Goal: Task Accomplishment & Management: Use online tool/utility

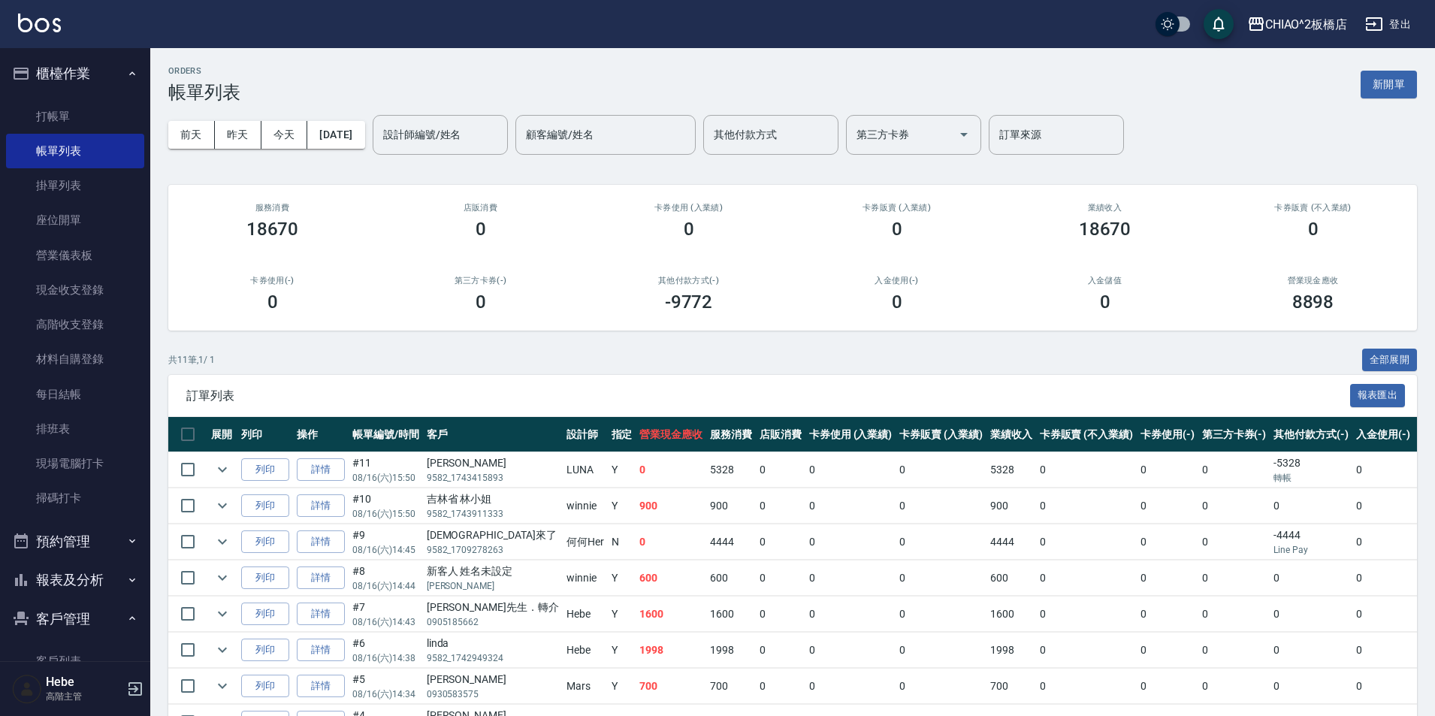
scroll to position [203, 0]
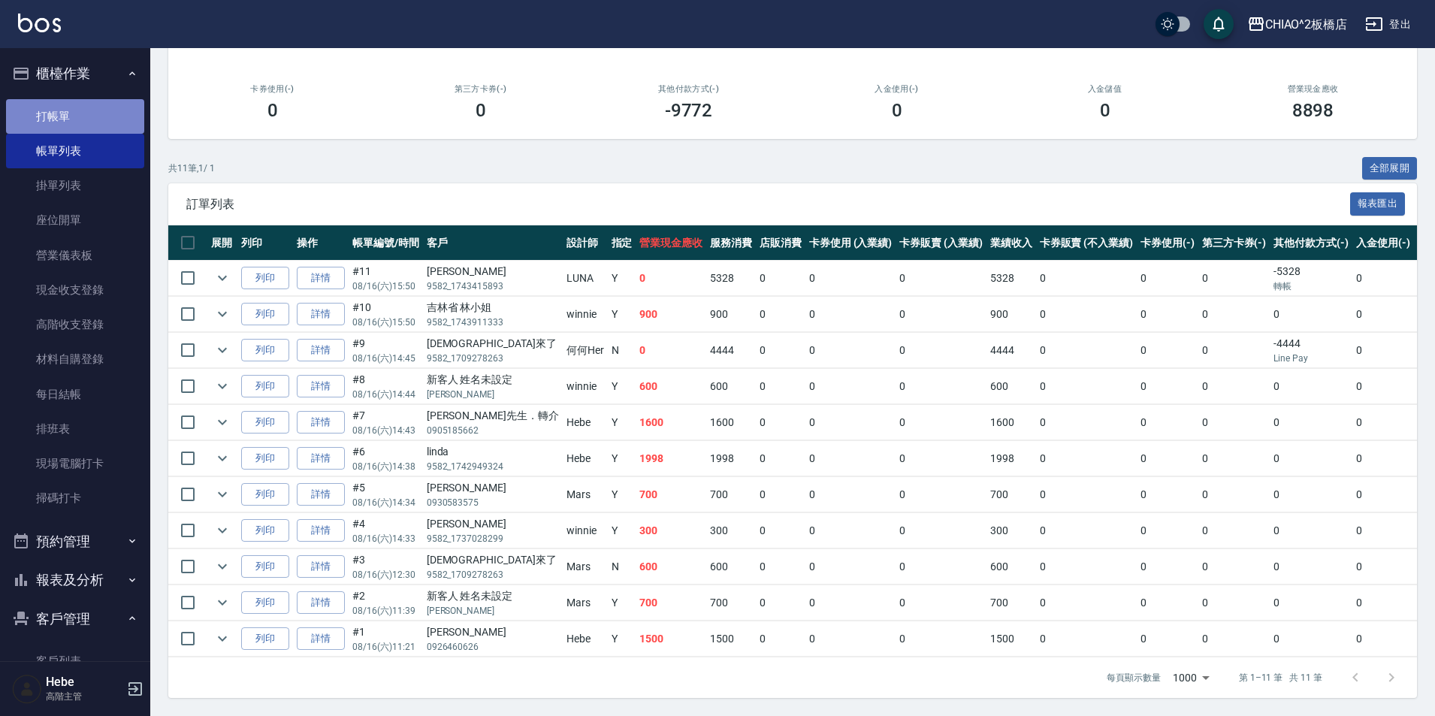
click at [129, 122] on link "打帳單" at bounding box center [75, 116] width 138 height 35
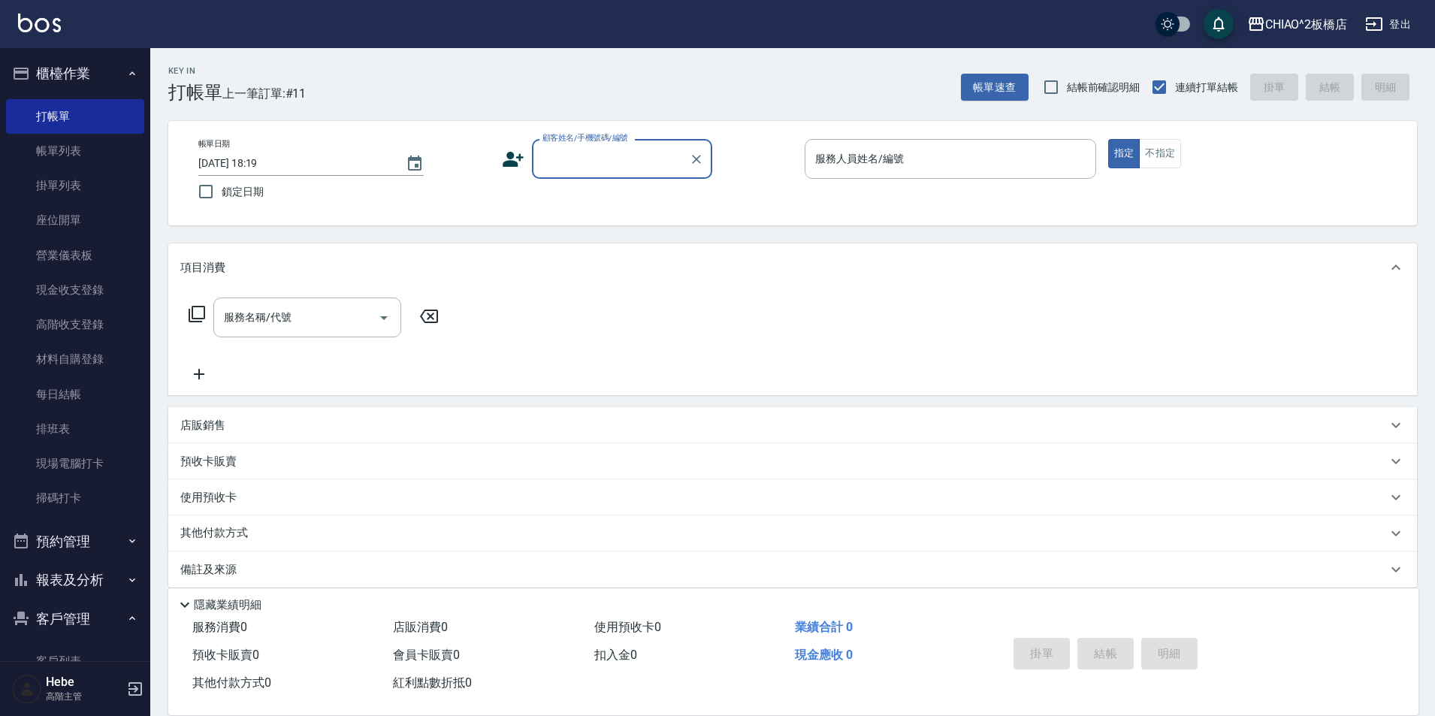
type input "w"
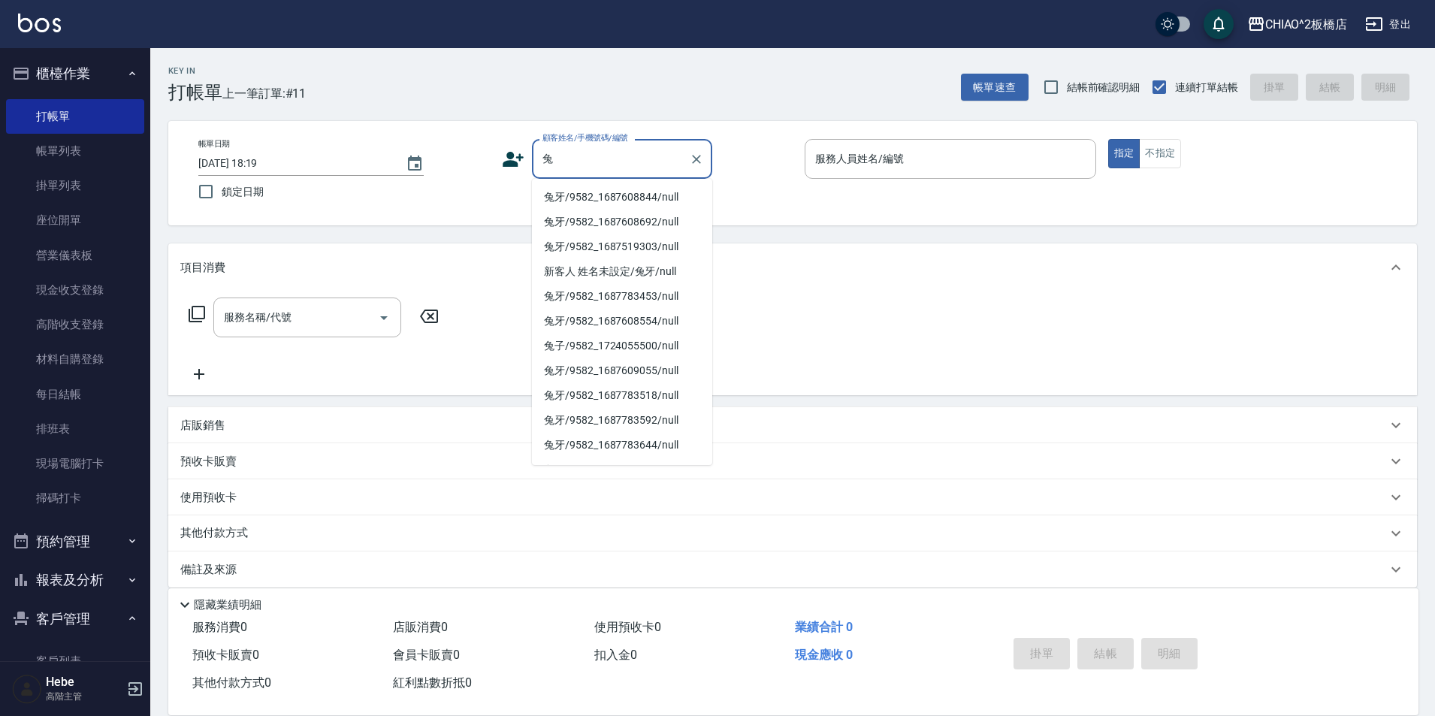
click at [579, 192] on li "兔牙/9582_1687608844/null" at bounding box center [622, 197] width 180 height 25
type input "兔牙/9582_1687608844/null"
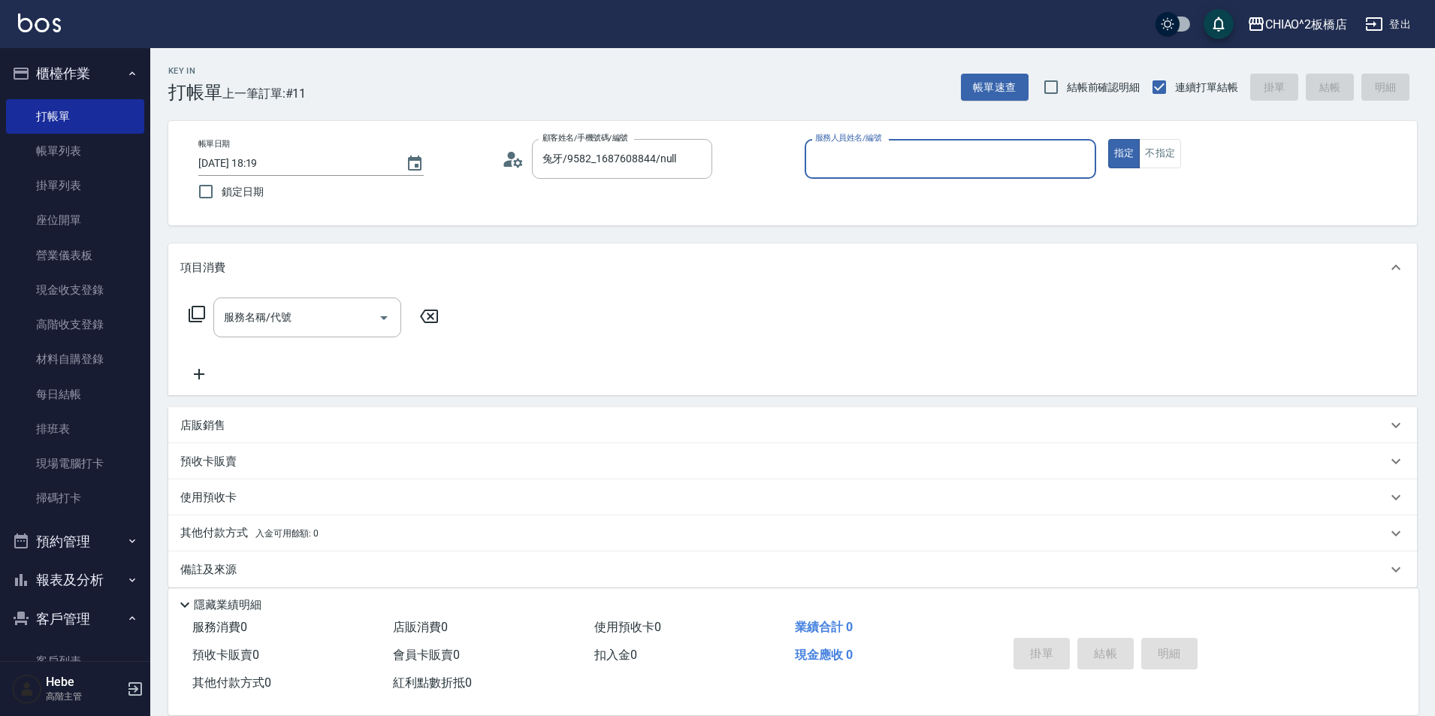
click at [900, 161] on input "服務人員姓名/編號" at bounding box center [951, 159] width 278 height 26
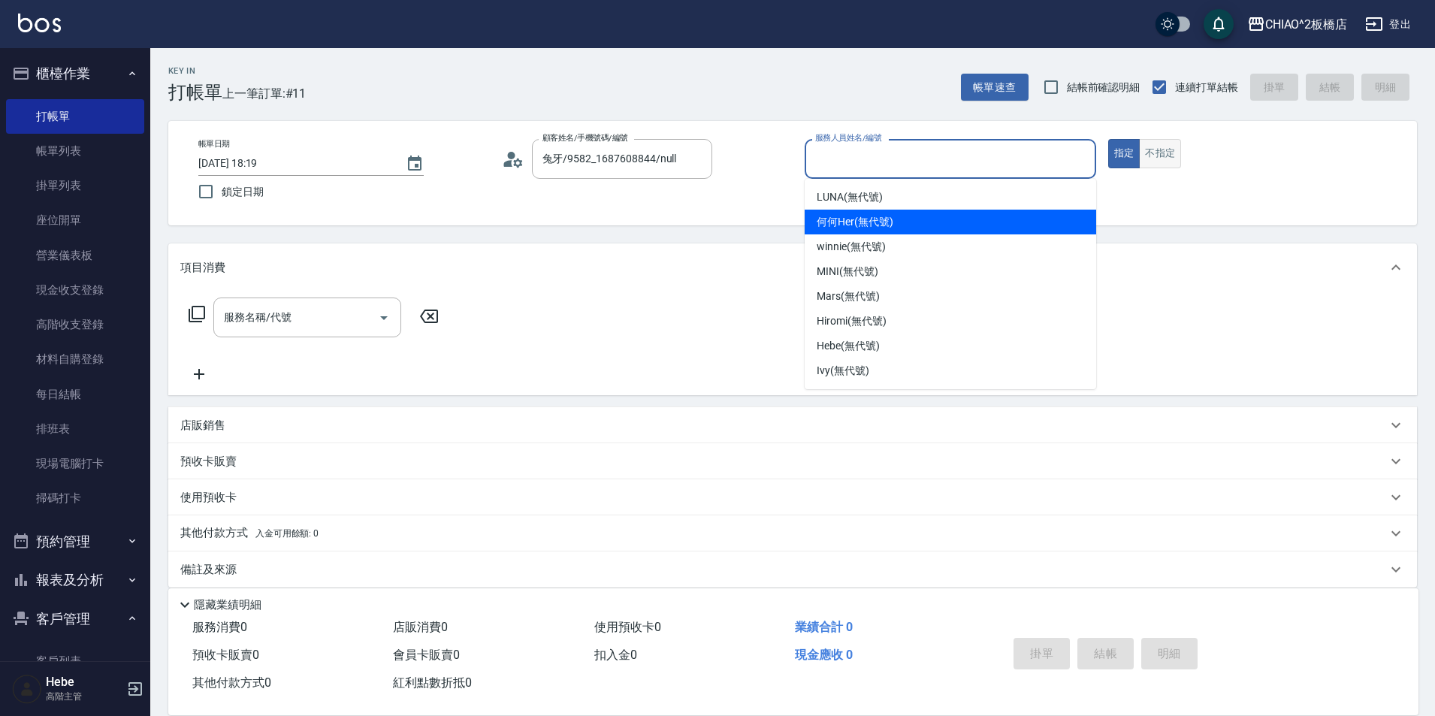
drag, startPoint x: 892, startPoint y: 222, endPoint x: 1153, endPoint y: 150, distance: 270.4
click at [894, 219] on span "何何Her (無代號)" at bounding box center [855, 222] width 77 height 16
type input "何何Her (無代號)"
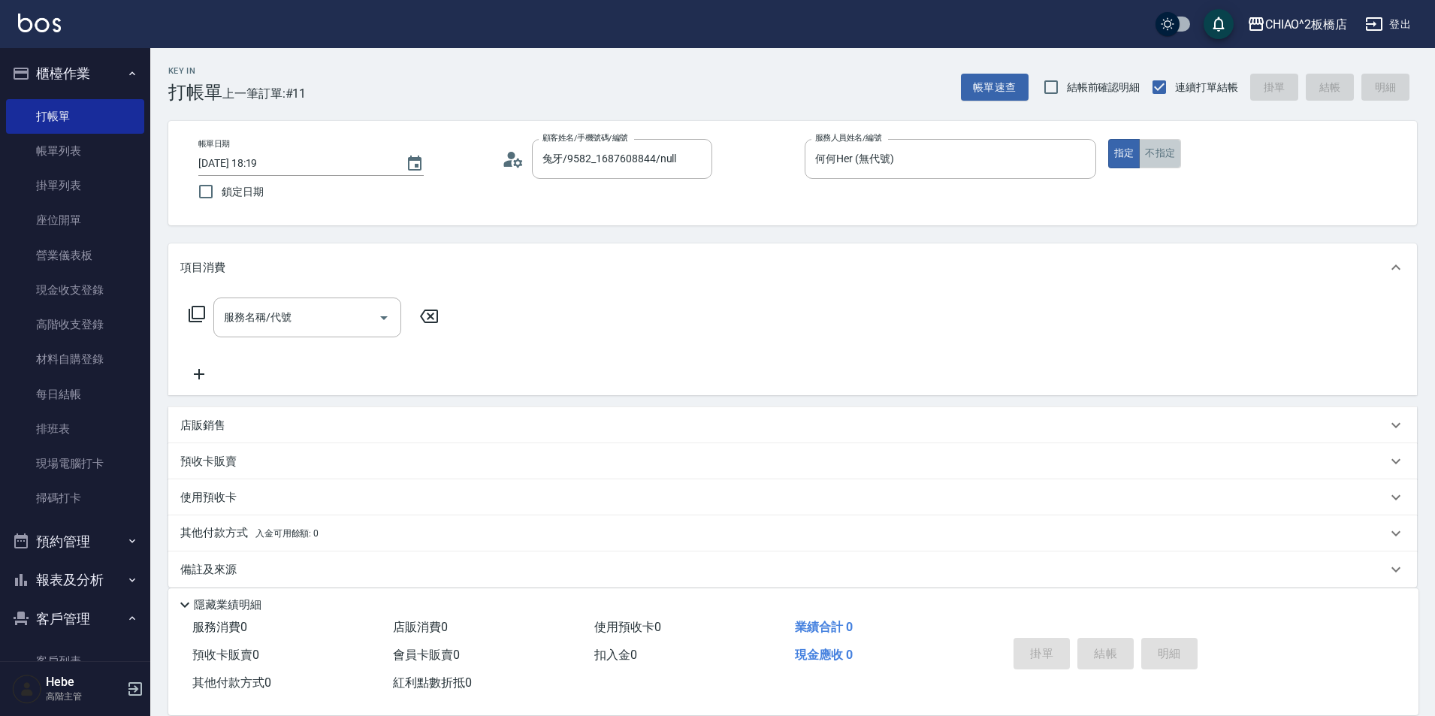
click at [1161, 152] on button "不指定" at bounding box center [1160, 153] width 42 height 29
click at [297, 334] on div "服務名稱/代號" at bounding box center [307, 318] width 188 height 40
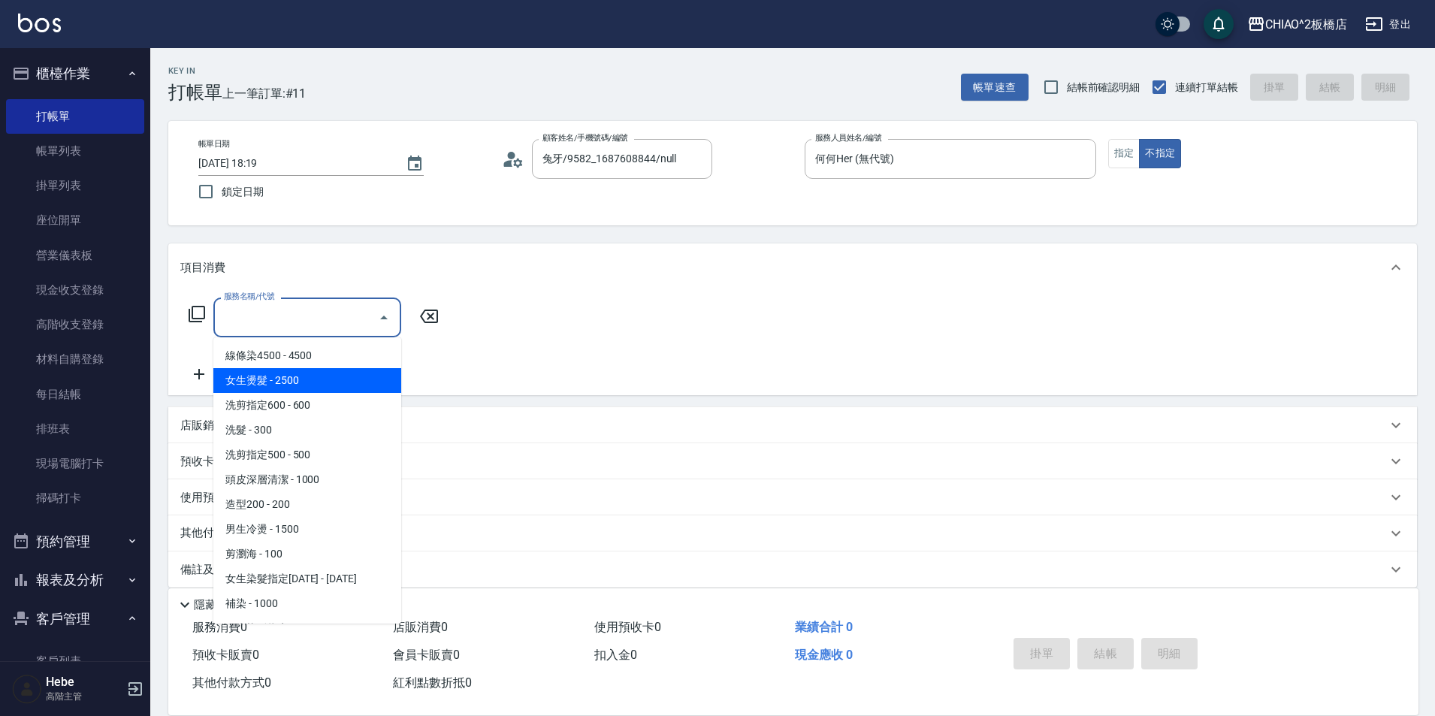
click at [317, 392] on span "女生燙髮 - 2500" at bounding box center [307, 380] width 188 height 25
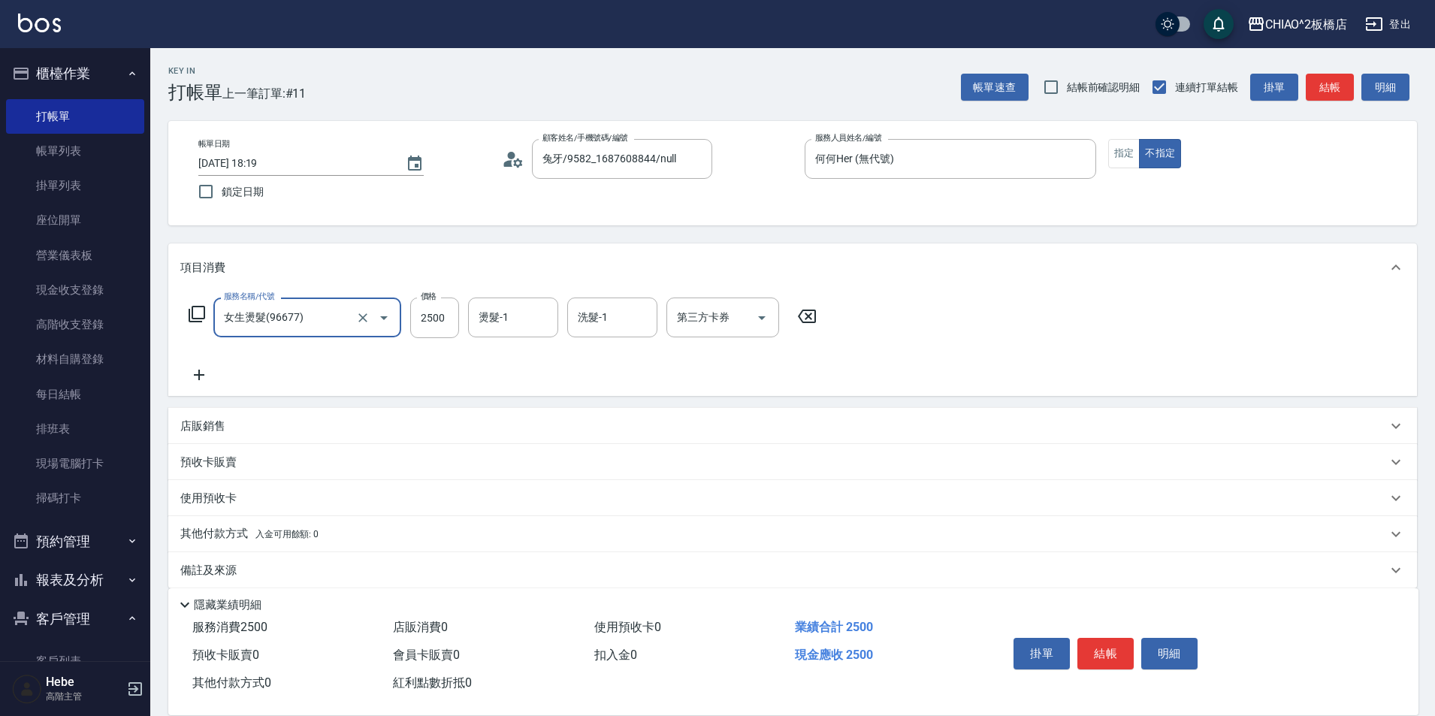
click at [325, 333] on div "女生燙髮(96677) 服務名稱/代號" at bounding box center [307, 318] width 188 height 40
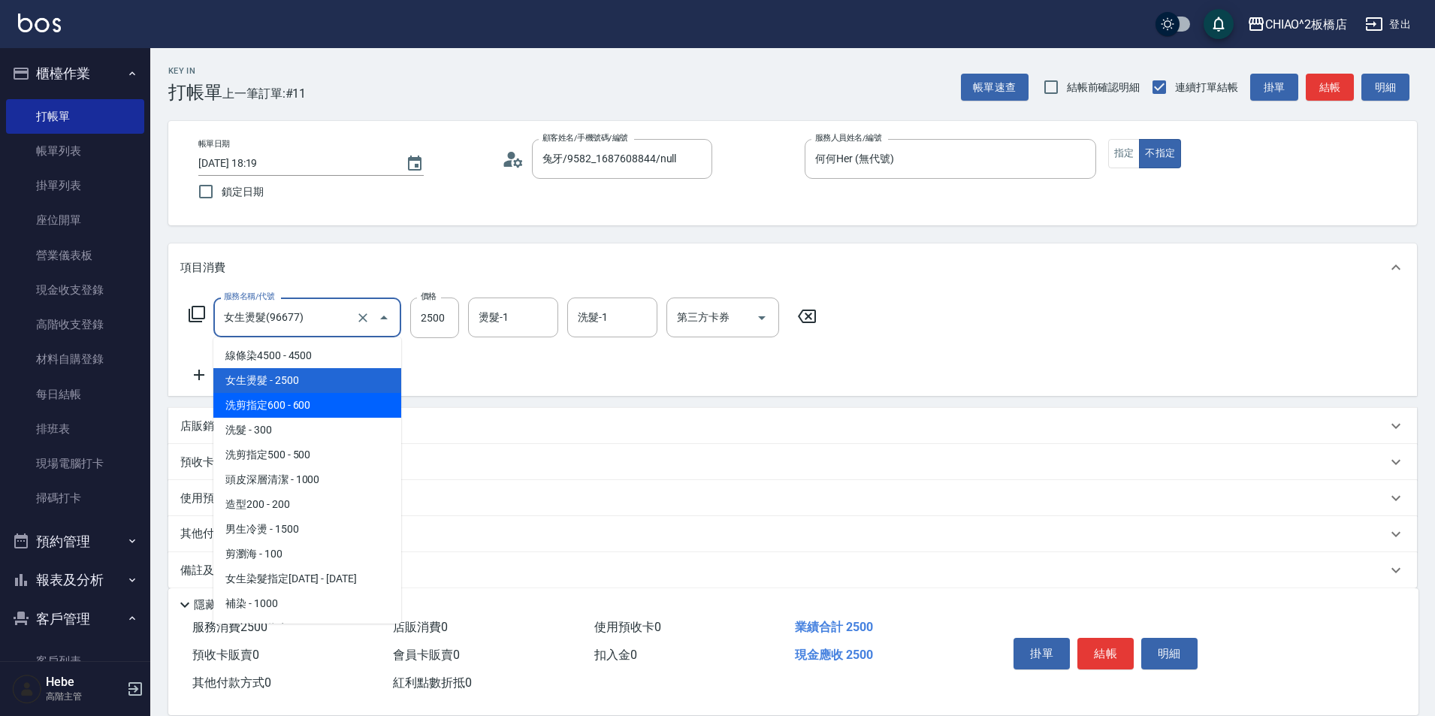
click at [328, 401] on span "洗剪指定600 - 600" at bounding box center [307, 405] width 188 height 25
type input "洗剪指定600(96678)"
type input "600"
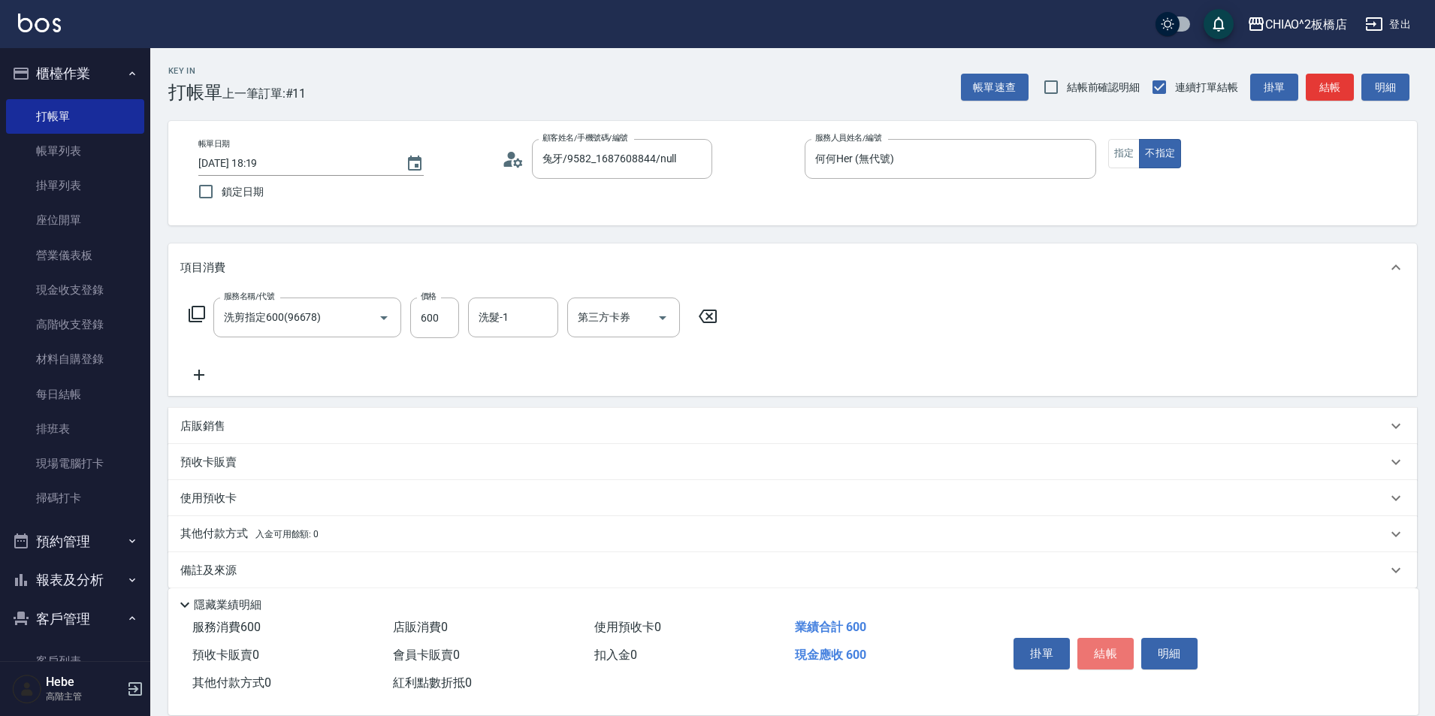
drag, startPoint x: 1115, startPoint y: 643, endPoint x: 1083, endPoint y: 656, distance: 35.0
click at [1112, 643] on button "結帳" at bounding box center [1106, 654] width 56 height 32
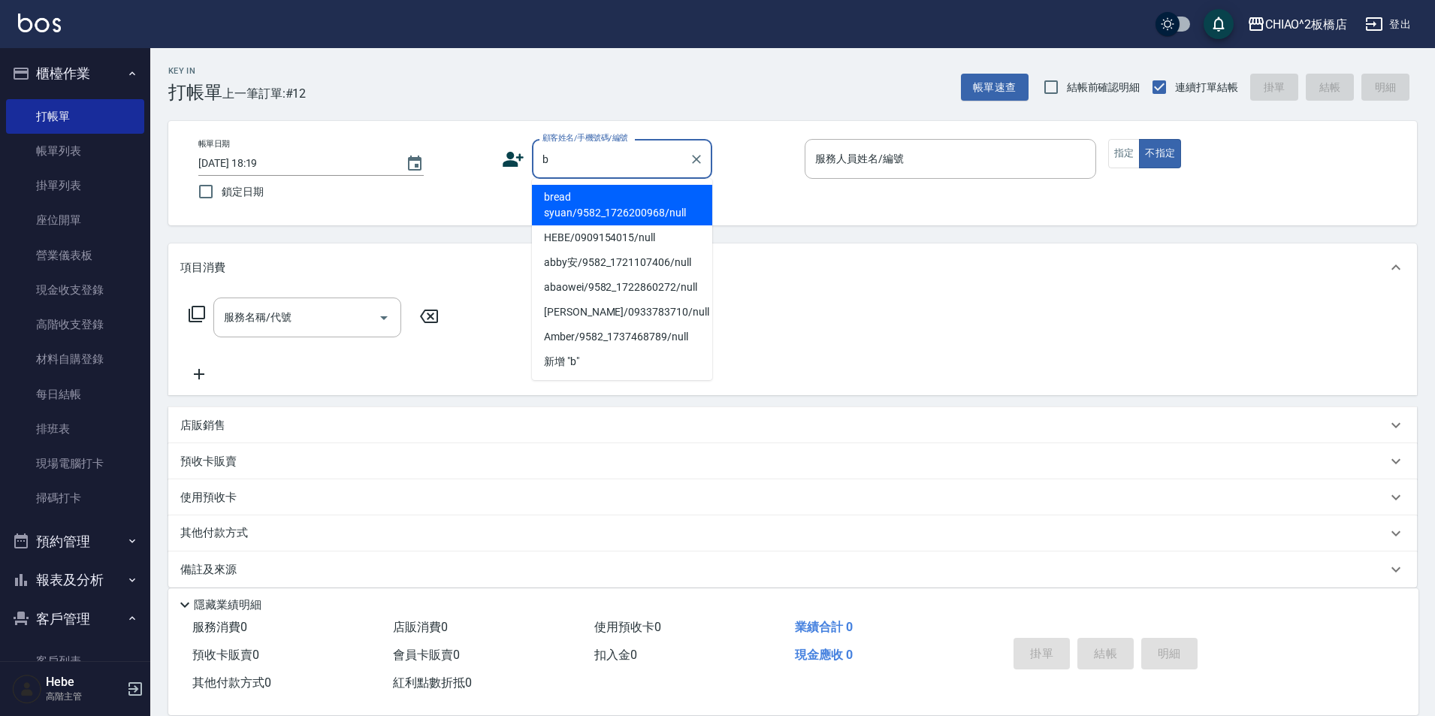
click at [555, 216] on li "bread syuan/9582_1726200968/null" at bounding box center [622, 205] width 180 height 41
type input "bread syuan/9582_1726200968/null"
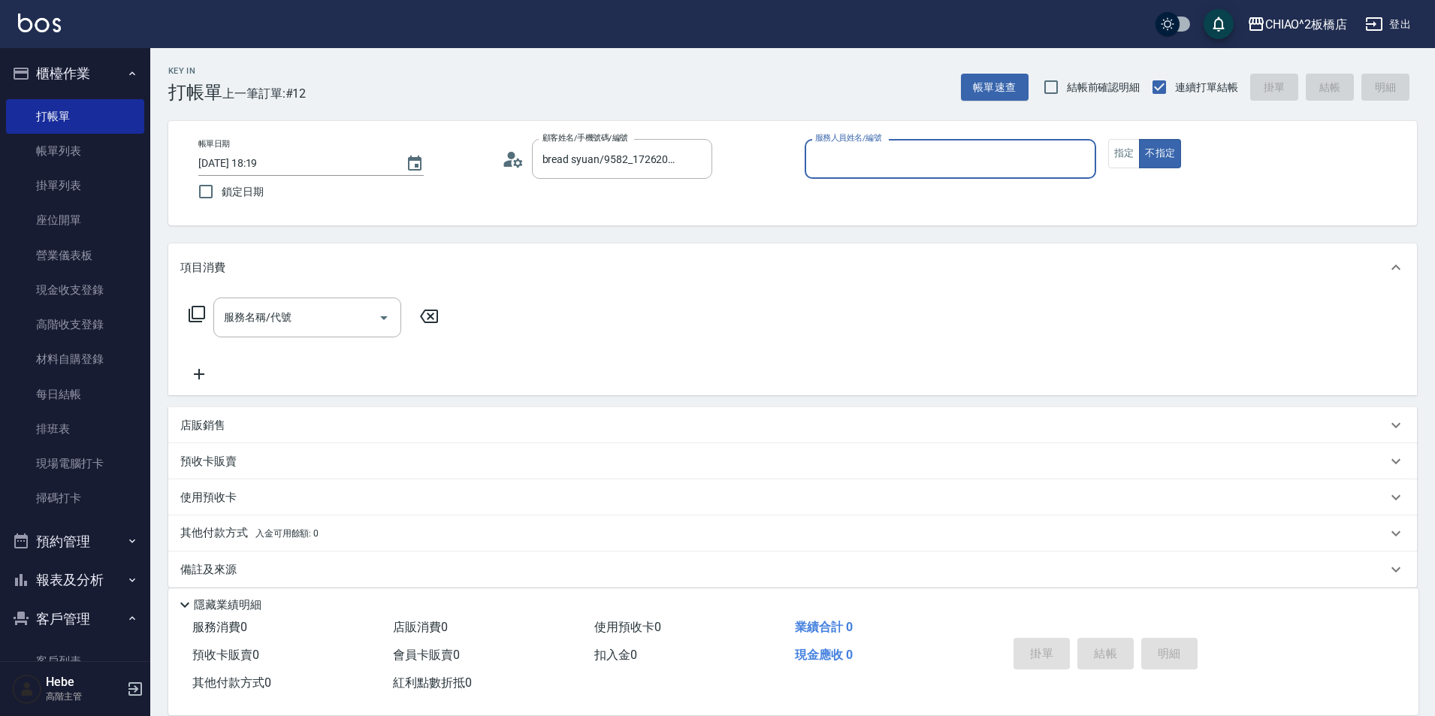
click at [837, 169] on input "服務人員姓名/編號" at bounding box center [951, 159] width 278 height 26
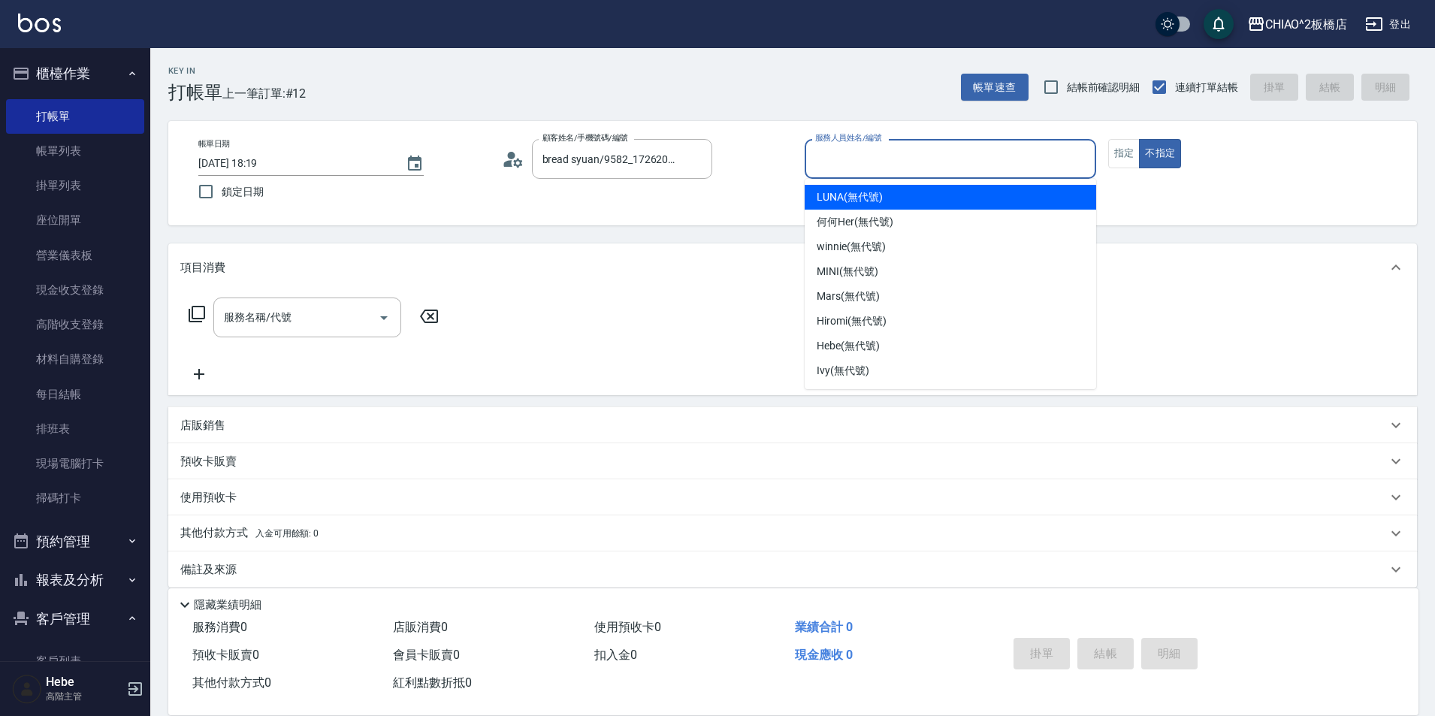
drag, startPoint x: 838, startPoint y: 201, endPoint x: 893, endPoint y: 196, distance: 55.0
click at [839, 200] on span "LUNA (無代號)" at bounding box center [850, 197] width 66 height 16
type input "LUNA(無代號)"
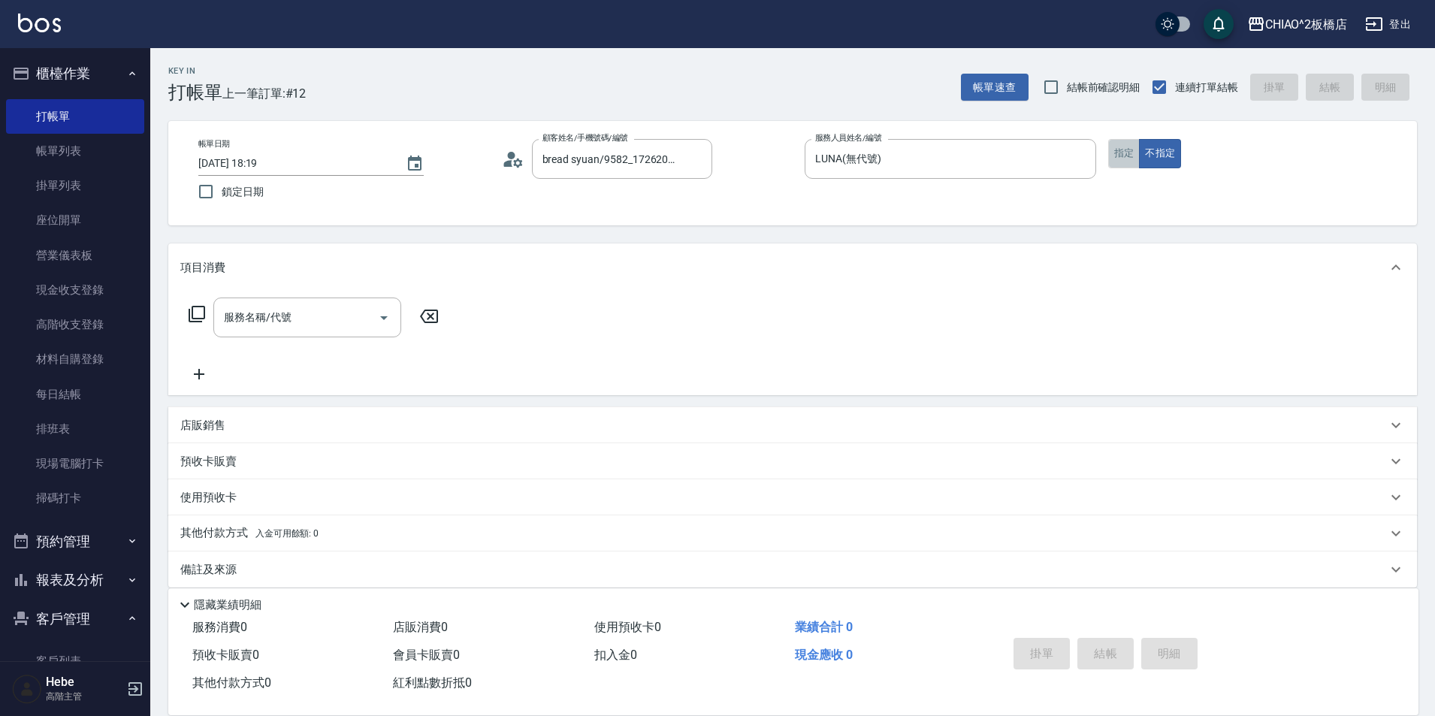
click at [1114, 150] on button "指定" at bounding box center [1125, 153] width 32 height 29
